Goal: Obtain resource: Download file/media

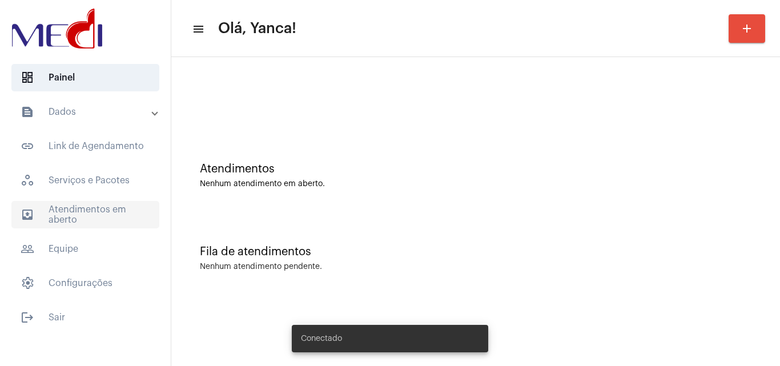
click at [113, 219] on span "outbox_outline Atendimentos em aberto" at bounding box center [85, 214] width 148 height 27
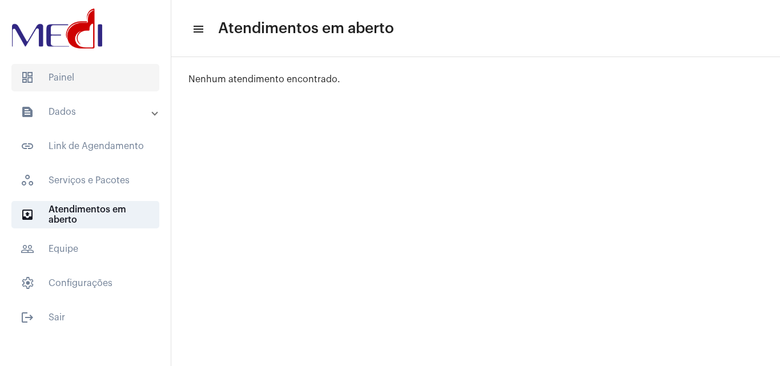
click at [65, 80] on span "dashboard Painel" at bounding box center [85, 77] width 148 height 27
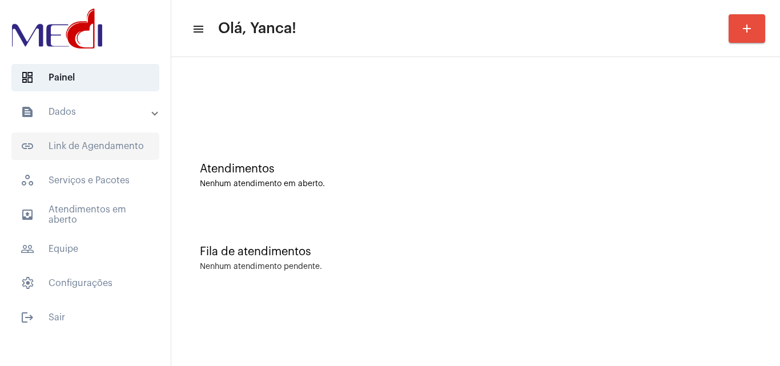
drag, startPoint x: 98, startPoint y: 106, endPoint x: 98, endPoint y: 133, distance: 27.4
click at [98, 106] on mat-panel-title "text_snippet_outlined Dados" at bounding box center [87, 112] width 132 height 14
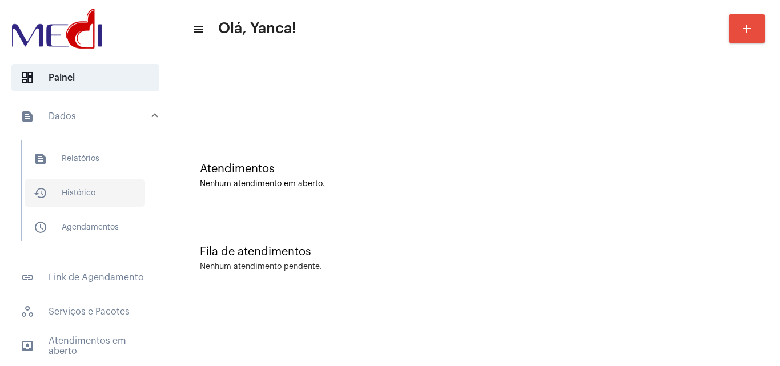
click at [87, 183] on span "history_outlined Histórico" at bounding box center [85, 192] width 121 height 27
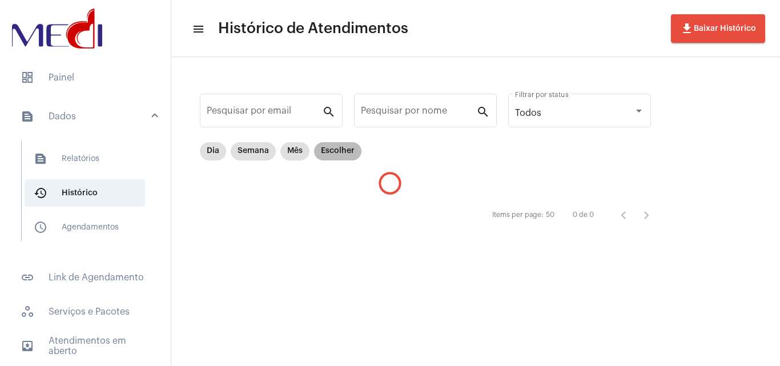
click at [334, 149] on mat-chip "Escolher" at bounding box center [337, 151] width 47 height 18
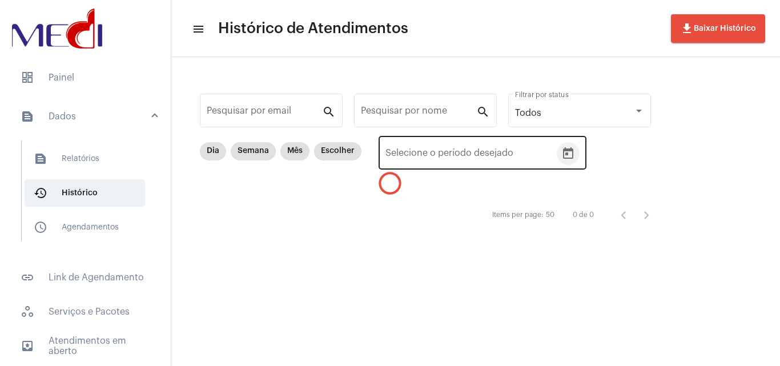
click at [566, 154] on icon "Open calendar" at bounding box center [568, 152] width 10 height 11
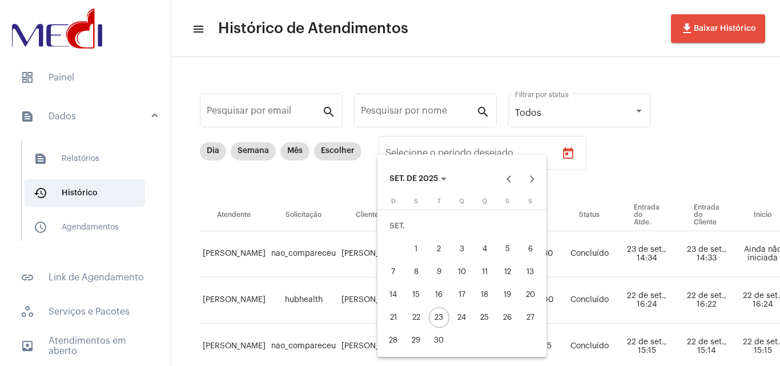
drag, startPoint x: 411, startPoint y: 250, endPoint x: 418, endPoint y: 284, distance: 34.9
click at [411, 251] on div "1" at bounding box center [416, 249] width 21 height 21
type input "[DATE]"
click at [430, 311] on button "23" at bounding box center [439, 317] width 23 height 23
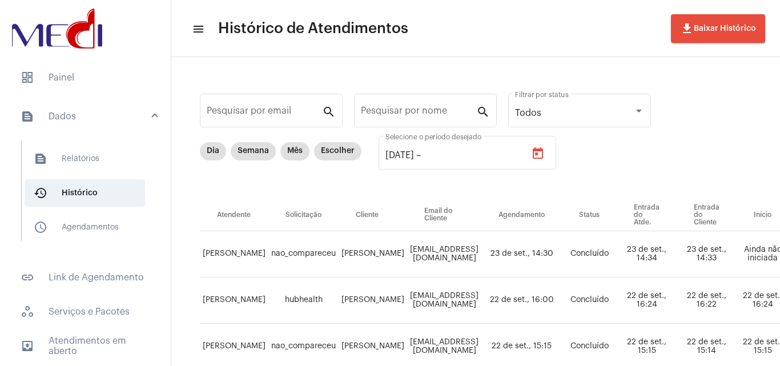
type input "[DATE]"
click at [408, 109] on div "Pesquisar por nome" at bounding box center [418, 109] width 115 height 36
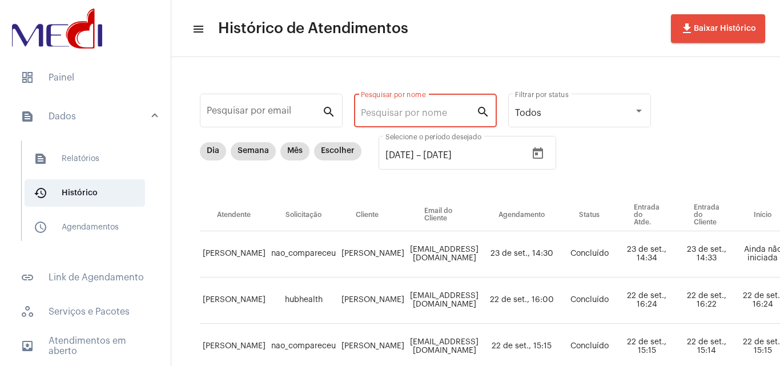
paste input "[PERSON_NAME]"
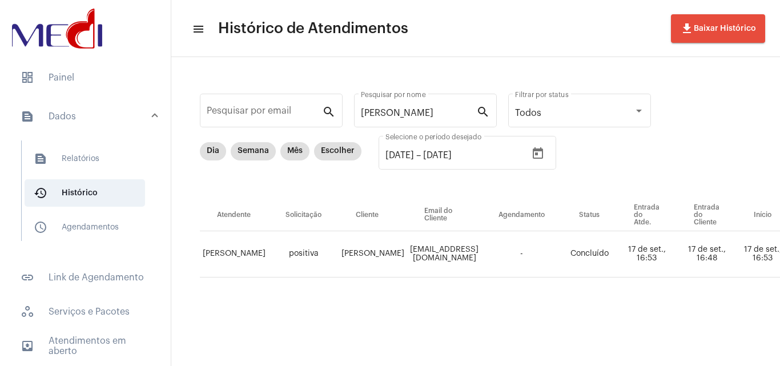
click at [454, 356] on mat-sidenav-content "menu Histórico de Atendimentos file_download Baixar Histórico Pesquisar por ema…" at bounding box center [475, 183] width 609 height 366
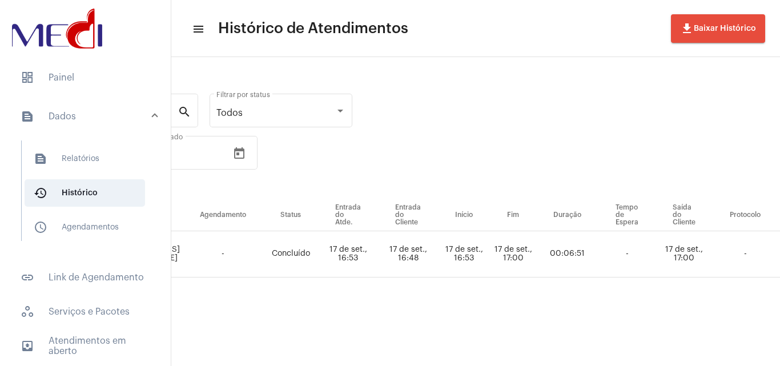
scroll to position [0, 396]
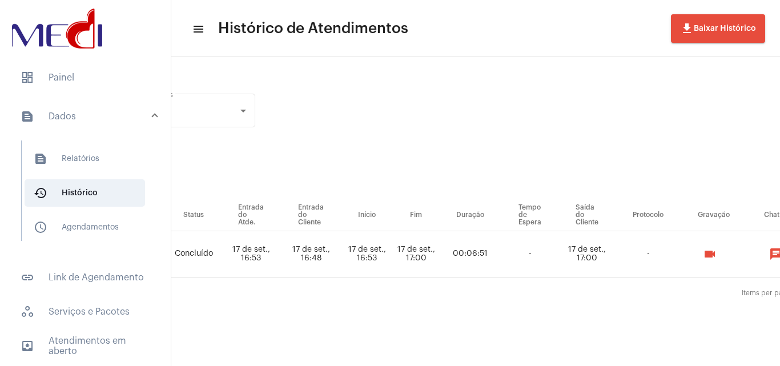
click at [717, 255] on mat-icon "videocam" at bounding box center [710, 254] width 14 height 14
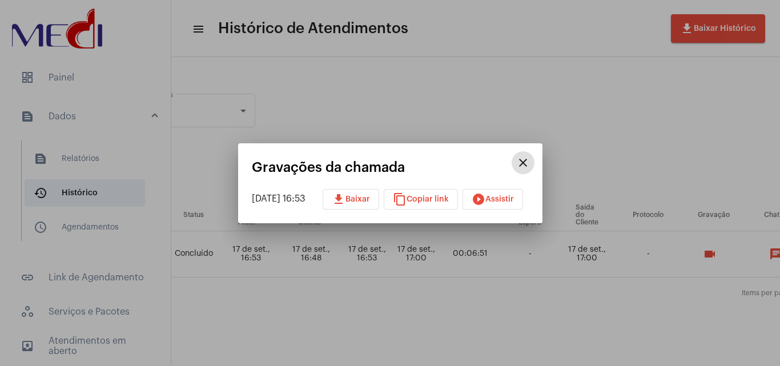
click at [379, 195] on button "download Baixar" at bounding box center [351, 199] width 57 height 21
click at [420, 80] on div at bounding box center [390, 183] width 780 height 366
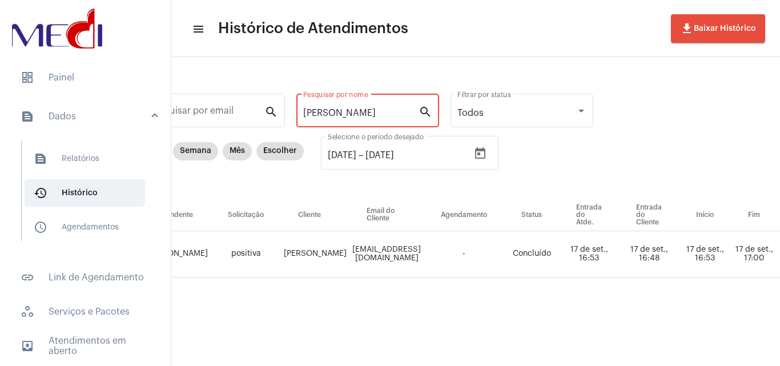
scroll to position [0, 2]
drag, startPoint x: 304, startPoint y: 109, endPoint x: 475, endPoint y: 130, distance: 171.5
click at [474, 130] on div "Pesquisar por email search [PERSON_NAME] Pesquisar por nome search Todos Filtra…" at bounding box center [696, 198] width 1142 height 258
paste input "AS [PERSON_NAME]"
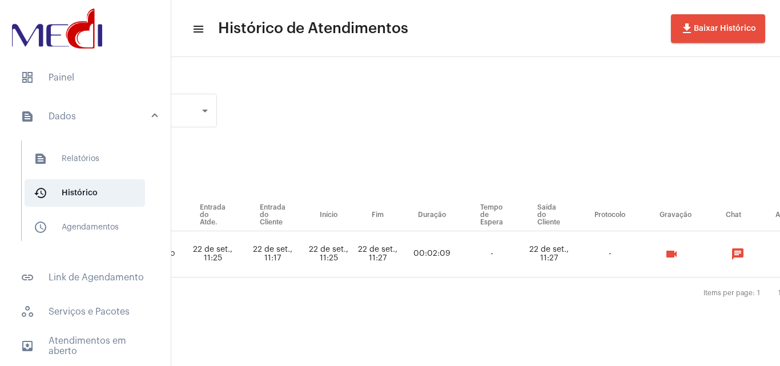
scroll to position [0, 560]
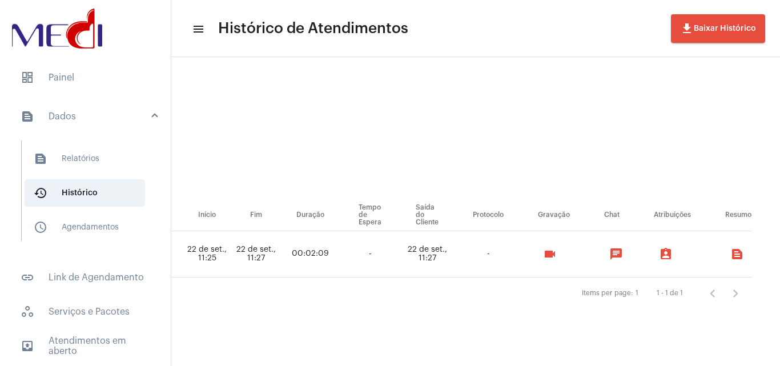
type input "[PERSON_NAME] [PERSON_NAME]"
click at [557, 248] on mat-icon "videocam" at bounding box center [550, 254] width 14 height 14
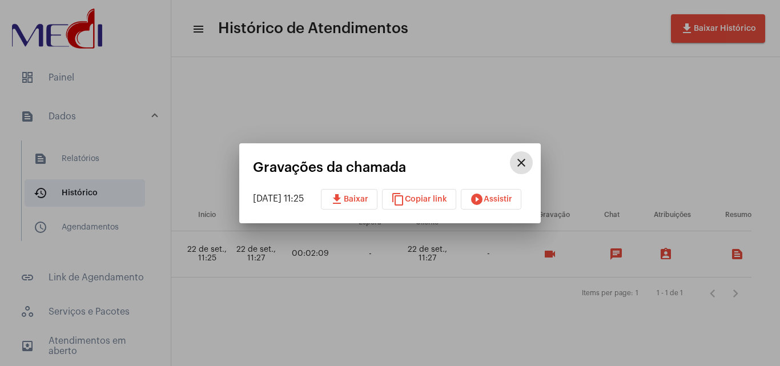
click at [354, 196] on span "download Baixar" at bounding box center [349, 199] width 38 height 8
click at [528, 162] on mat-icon "close" at bounding box center [522, 163] width 14 height 14
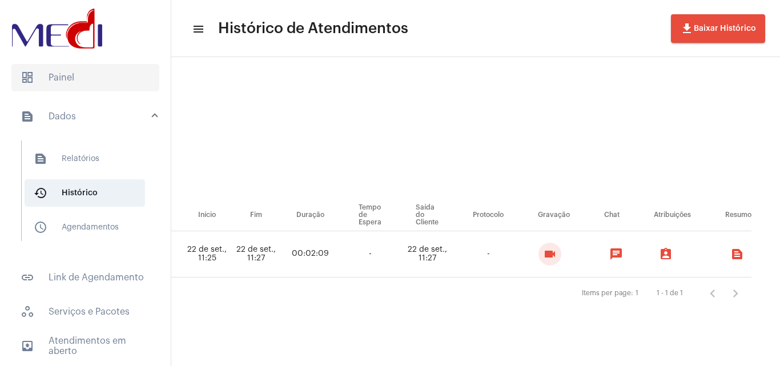
click at [73, 78] on span "dashboard Painel" at bounding box center [85, 77] width 148 height 27
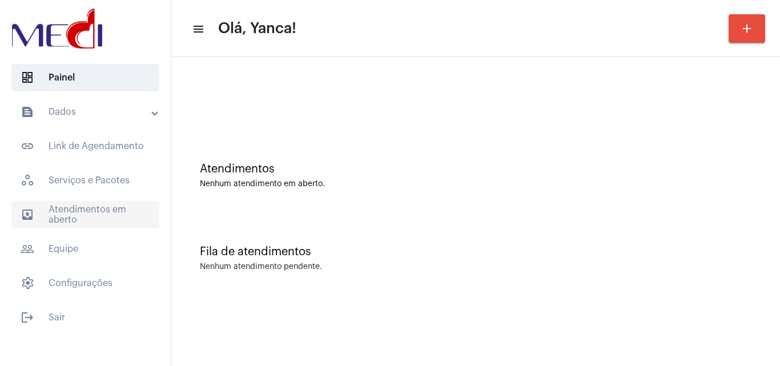
click at [86, 209] on span "outbox_outline Atendimentos em aberto" at bounding box center [85, 214] width 148 height 27
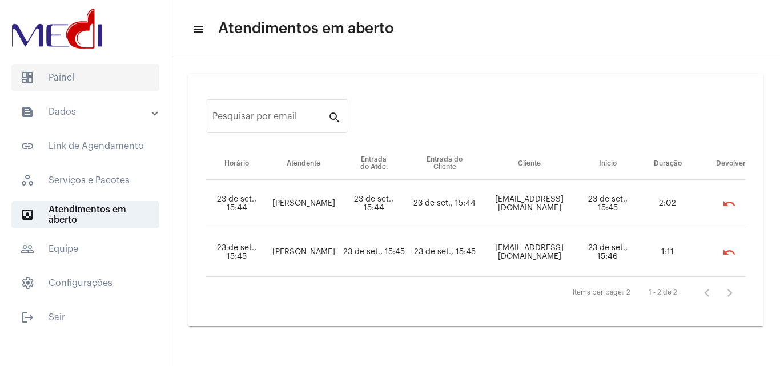
click at [58, 79] on span "dashboard Painel" at bounding box center [85, 77] width 148 height 27
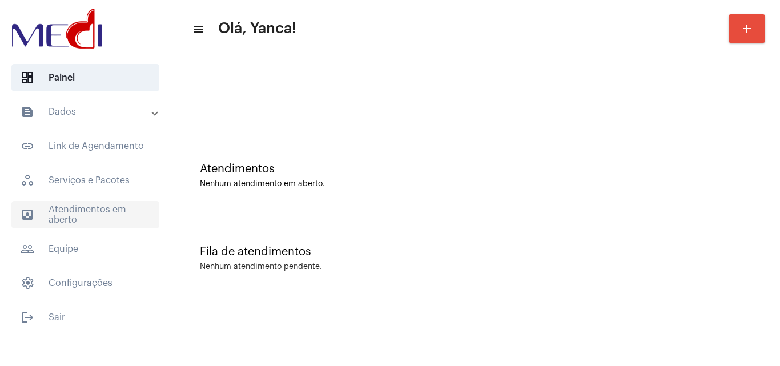
click at [102, 211] on span "outbox_outline Atendimentos em aberto" at bounding box center [85, 214] width 148 height 27
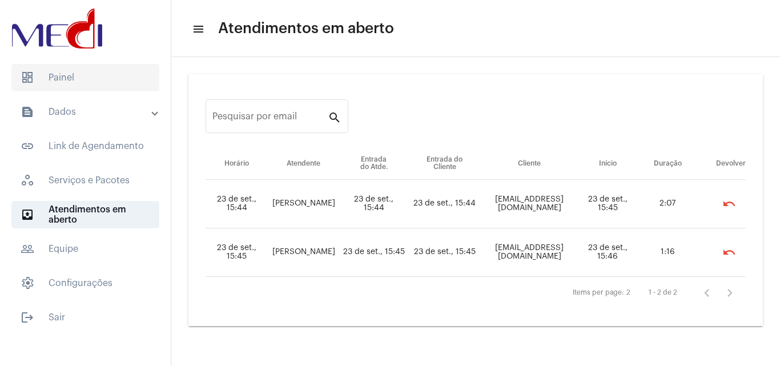
click at [101, 87] on span "dashboard Painel" at bounding box center [85, 77] width 148 height 27
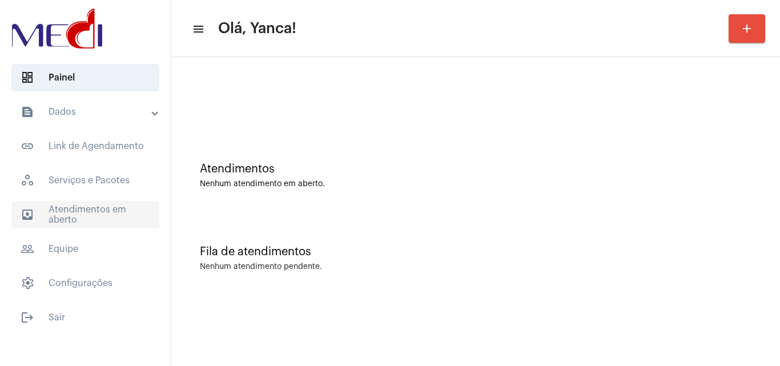
click at [120, 214] on span "outbox_outline Atendimentos em aberto" at bounding box center [85, 214] width 148 height 27
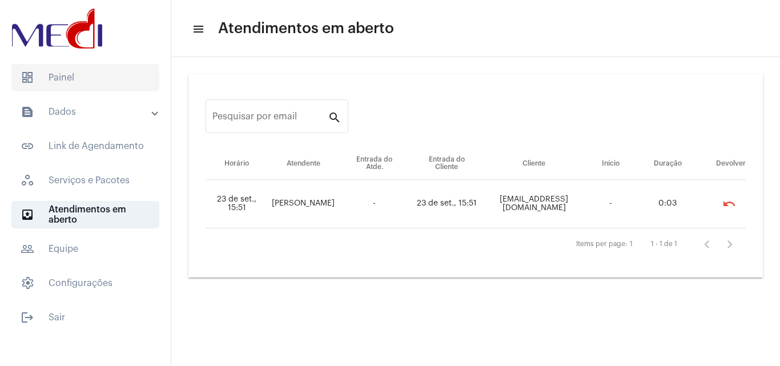
click at [103, 83] on span "dashboard Painel" at bounding box center [85, 77] width 148 height 27
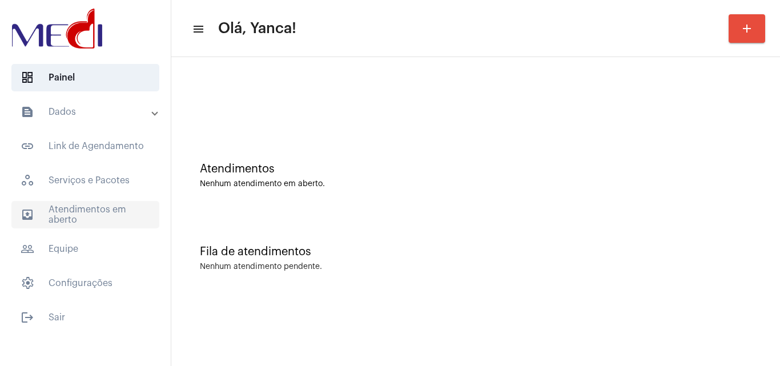
drag, startPoint x: 75, startPoint y: 197, endPoint x: 76, endPoint y: 212, distance: 14.9
click at [76, 212] on mat-accordion "text_snippet_outlined Dados text_snippet_outlined Relatórios history_outlined H…" at bounding box center [85, 197] width 171 height 199
click at [76, 212] on span "outbox_outline Atendimentos em aberto" at bounding box center [85, 214] width 148 height 27
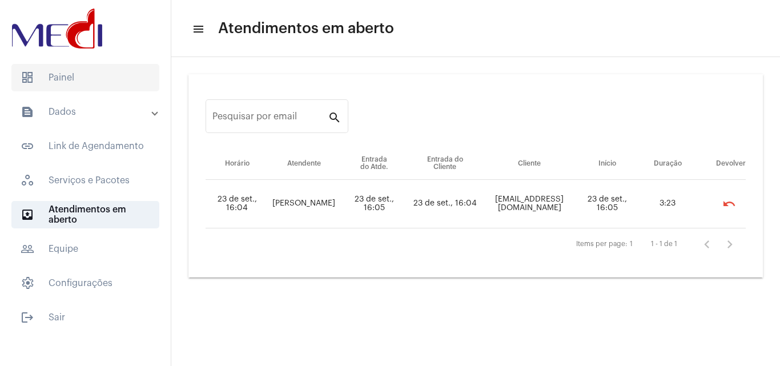
click at [115, 70] on span "dashboard Painel" at bounding box center [85, 77] width 148 height 27
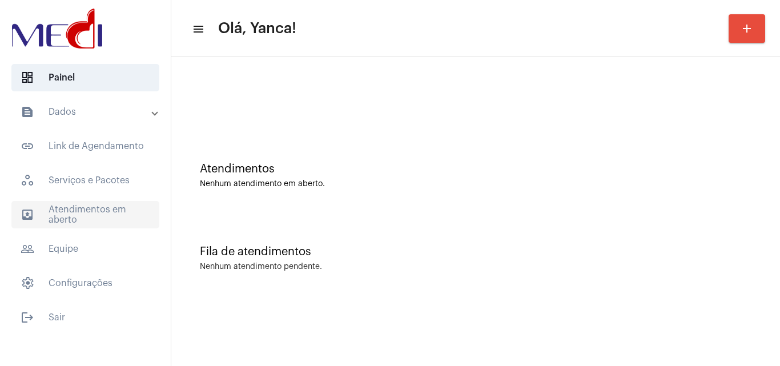
click at [82, 203] on span "outbox_outline Atendimentos em aberto" at bounding box center [85, 214] width 148 height 27
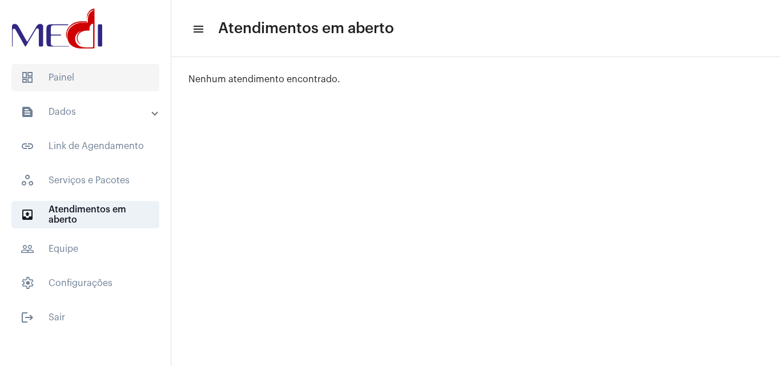
click at [82, 86] on span "dashboard Painel" at bounding box center [85, 77] width 148 height 27
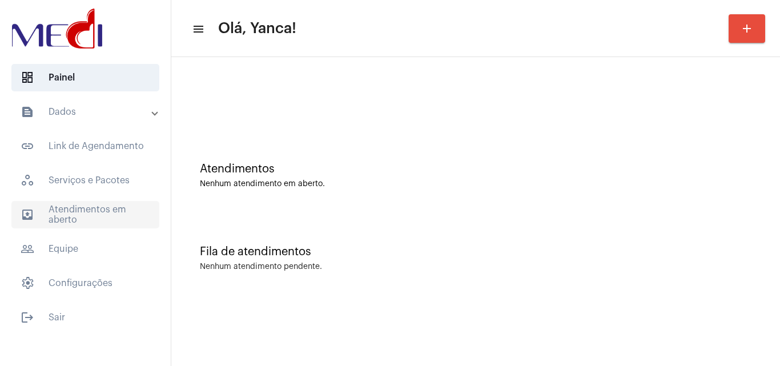
click at [102, 207] on span "outbox_outline Atendimentos em aberto" at bounding box center [85, 214] width 148 height 27
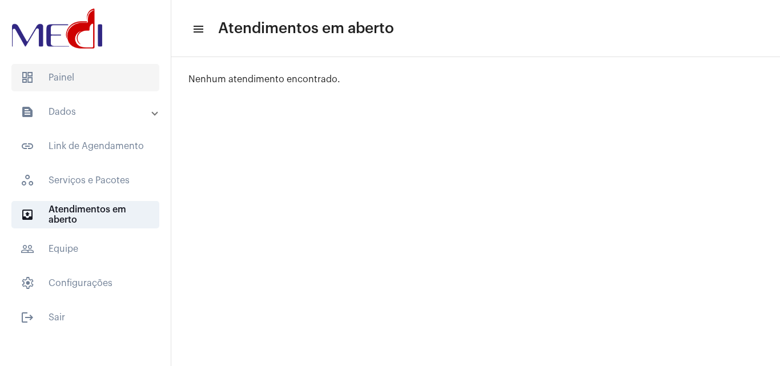
click at [97, 84] on span "dashboard Painel" at bounding box center [85, 77] width 148 height 27
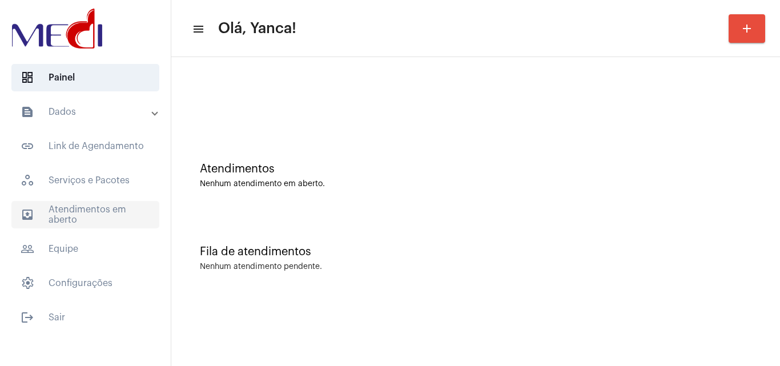
click at [86, 210] on span "outbox_outline Atendimentos em aberto" at bounding box center [85, 214] width 148 height 27
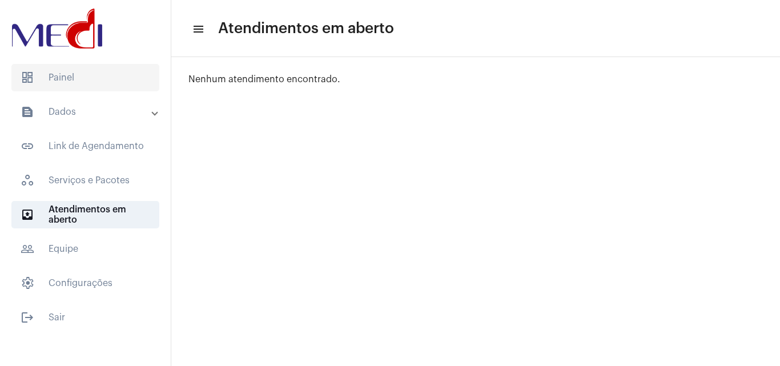
click at [115, 75] on span "dashboard Painel" at bounding box center [85, 77] width 148 height 27
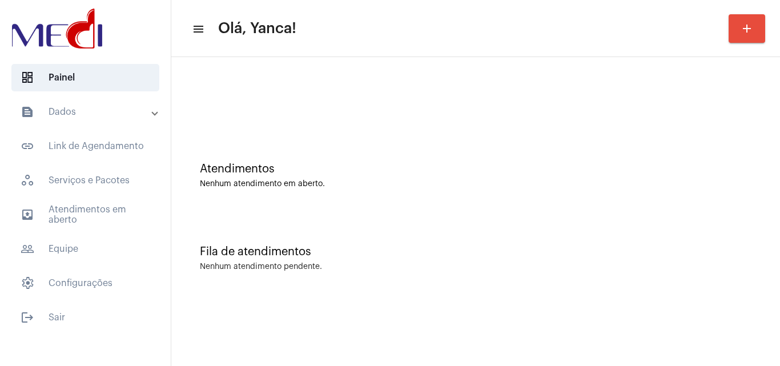
click at [134, 112] on mat-panel-title "text_snippet_outlined Dados" at bounding box center [87, 112] width 132 height 14
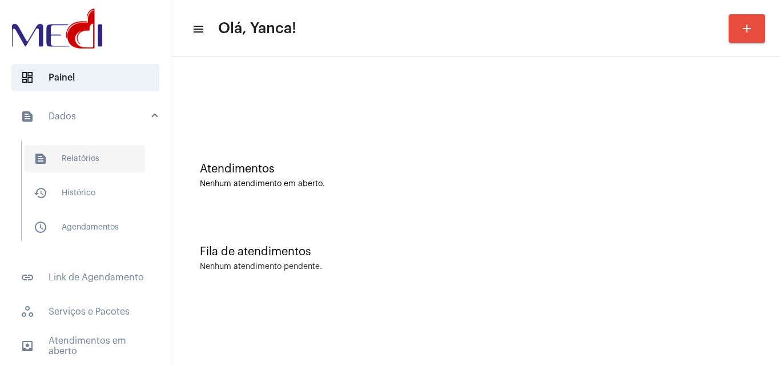
click at [107, 162] on span "text_snippet_outlined Relatórios" at bounding box center [85, 158] width 121 height 27
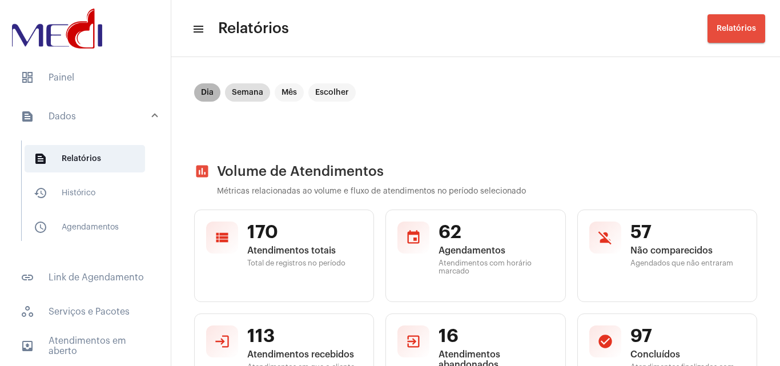
click at [206, 89] on mat-chip "Dia" at bounding box center [207, 92] width 26 height 18
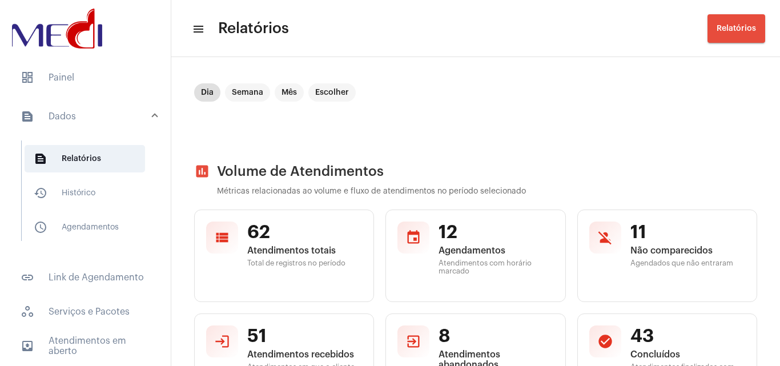
scroll to position [312, 0]
